Goal: Information Seeking & Learning: Find specific fact

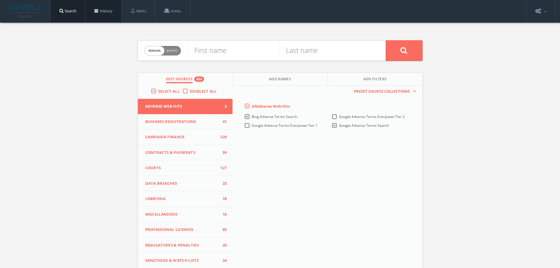
click at [115, 16] on link "History" at bounding box center [104, 11] width 36 height 22
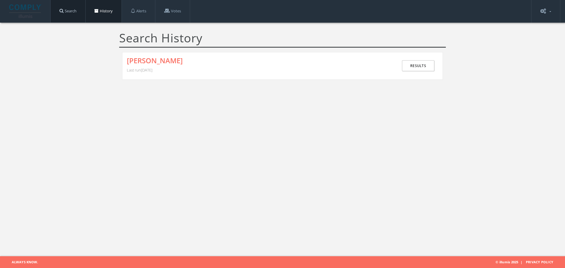
click at [58, 11] on link "Search" at bounding box center [68, 11] width 35 height 22
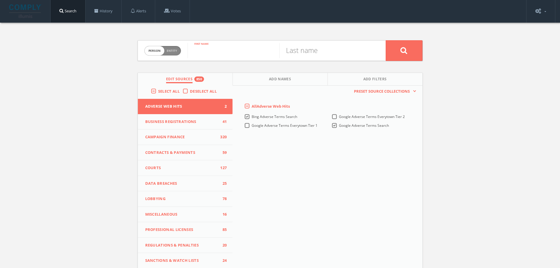
click at [250, 50] on input "text" at bounding box center [234, 50] width 92 height 15
type input "Kamala"
type input "[PERSON_NAME]"
click at [386, 40] on button at bounding box center [404, 50] width 37 height 21
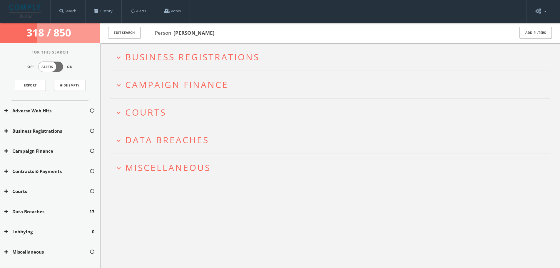
click at [211, 87] on span "Campaign Finance" at bounding box center [176, 85] width 103 height 12
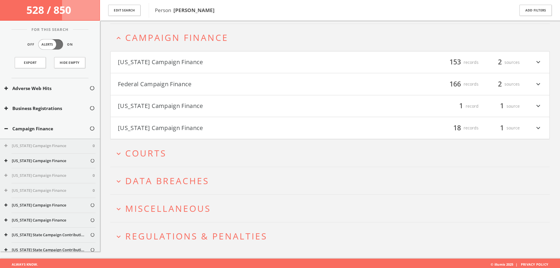
scroll to position [50, 0]
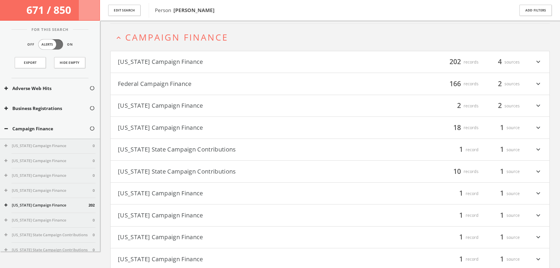
click at [288, 61] on button "[US_STATE] Campaign Finance" at bounding box center [224, 62] width 212 height 10
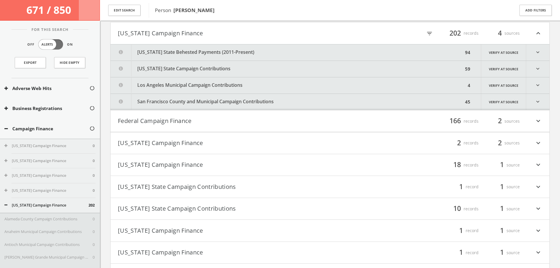
scroll to position [81, 0]
click at [298, 51] on button "[US_STATE] State Behested Payments (2011-Present)" at bounding box center [287, 51] width 353 height 16
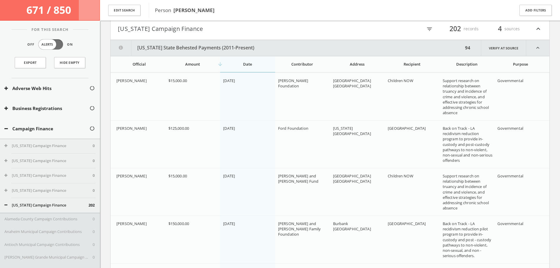
scroll to position [73, 0]
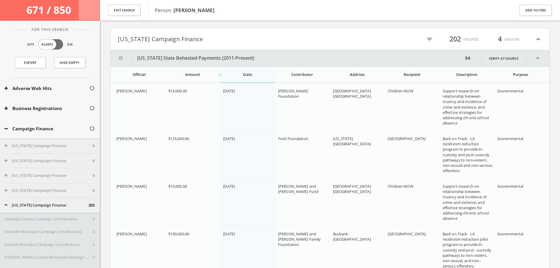
click at [299, 63] on button "[US_STATE] State Behested Payments (2011-Present)" at bounding box center [287, 58] width 353 height 16
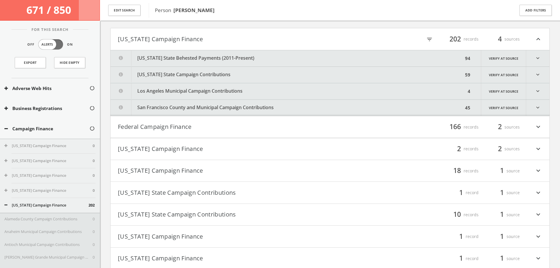
click at [273, 96] on button "Los Angeles Municipal Campaign Contributions" at bounding box center [289, 91] width 356 height 16
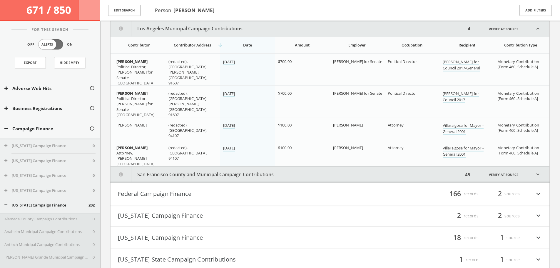
scroll to position [106, 0]
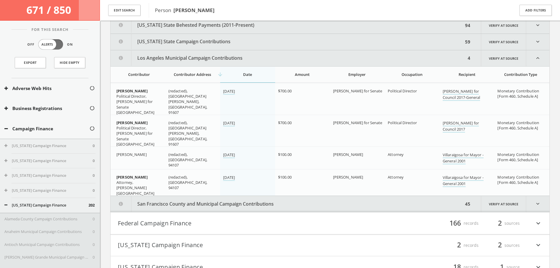
click at [272, 56] on button "Los Angeles Municipal Campaign Contributions" at bounding box center [289, 58] width 356 height 16
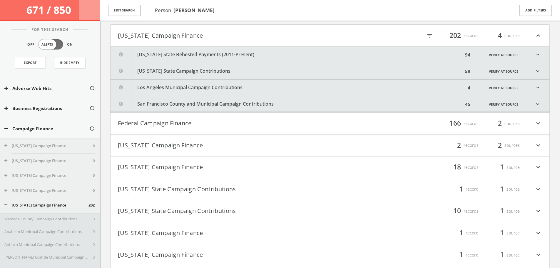
scroll to position [0, 0]
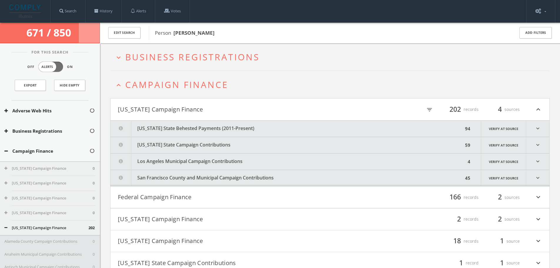
click at [281, 130] on button "[US_STATE] State Behested Payments (2011-Present)" at bounding box center [287, 129] width 353 height 16
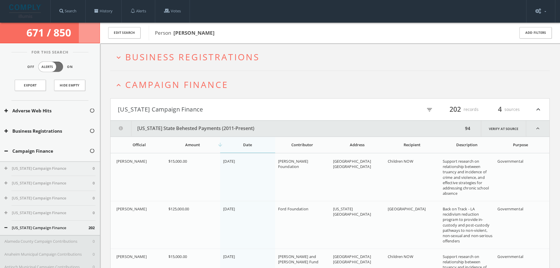
click at [294, 123] on button "[US_STATE] State Behested Payments (2011-Present)" at bounding box center [287, 129] width 353 height 16
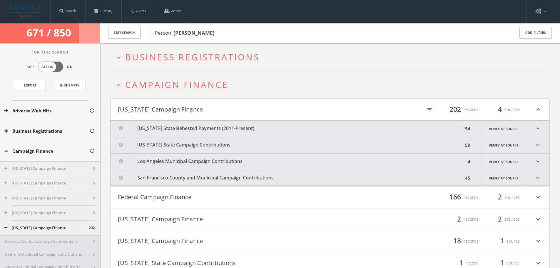
click at [239, 29] on div "Person [PERSON_NAME]" at bounding box center [328, 33] width 358 height 15
click at [74, 11] on link "Search" at bounding box center [68, 11] width 35 height 22
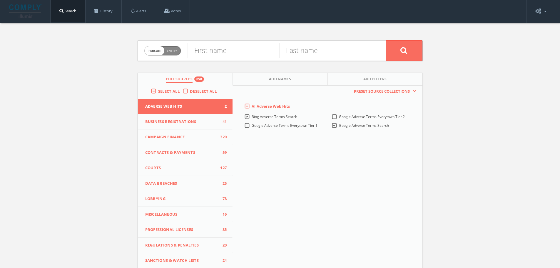
click at [171, 51] on span "Entity" at bounding box center [172, 51] width 10 height 4
checkbox input "true"
click at [244, 57] on input "text" at bounding box center [287, 50] width 198 height 15
paste input "[US_STATE] DEMOCRATIC CLUB"
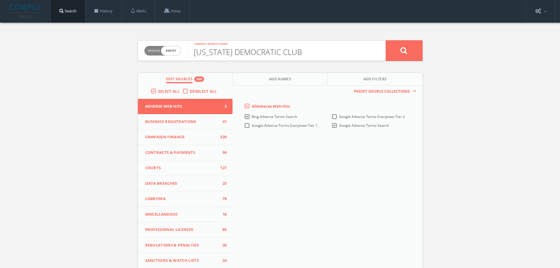
type input "[US_STATE] DEMOCRATIC CLUB"
click at [417, 59] on button at bounding box center [404, 50] width 37 height 21
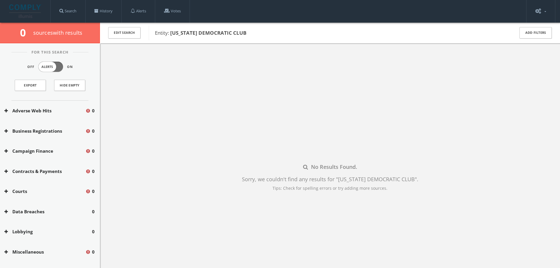
click at [246, 33] on span "Entity: [US_STATE] DEMOCRATIC CLUB" at bounding box center [331, 33] width 352 height 8
click at [115, 31] on button "Edit Search" at bounding box center [124, 32] width 32 height 11
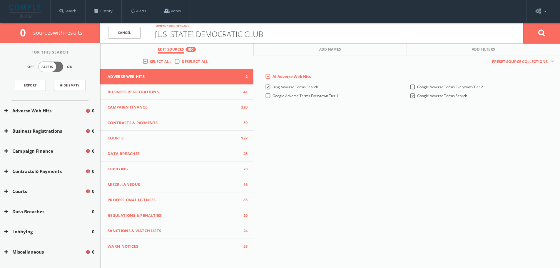
click at [257, 39] on input "[US_STATE] DEMOCRATIC CLUB" at bounding box center [336, 32] width 375 height 15
type input "AIPAC"
click at [536, 39] on button at bounding box center [542, 32] width 37 height 21
